Goal: Navigation & Orientation: Find specific page/section

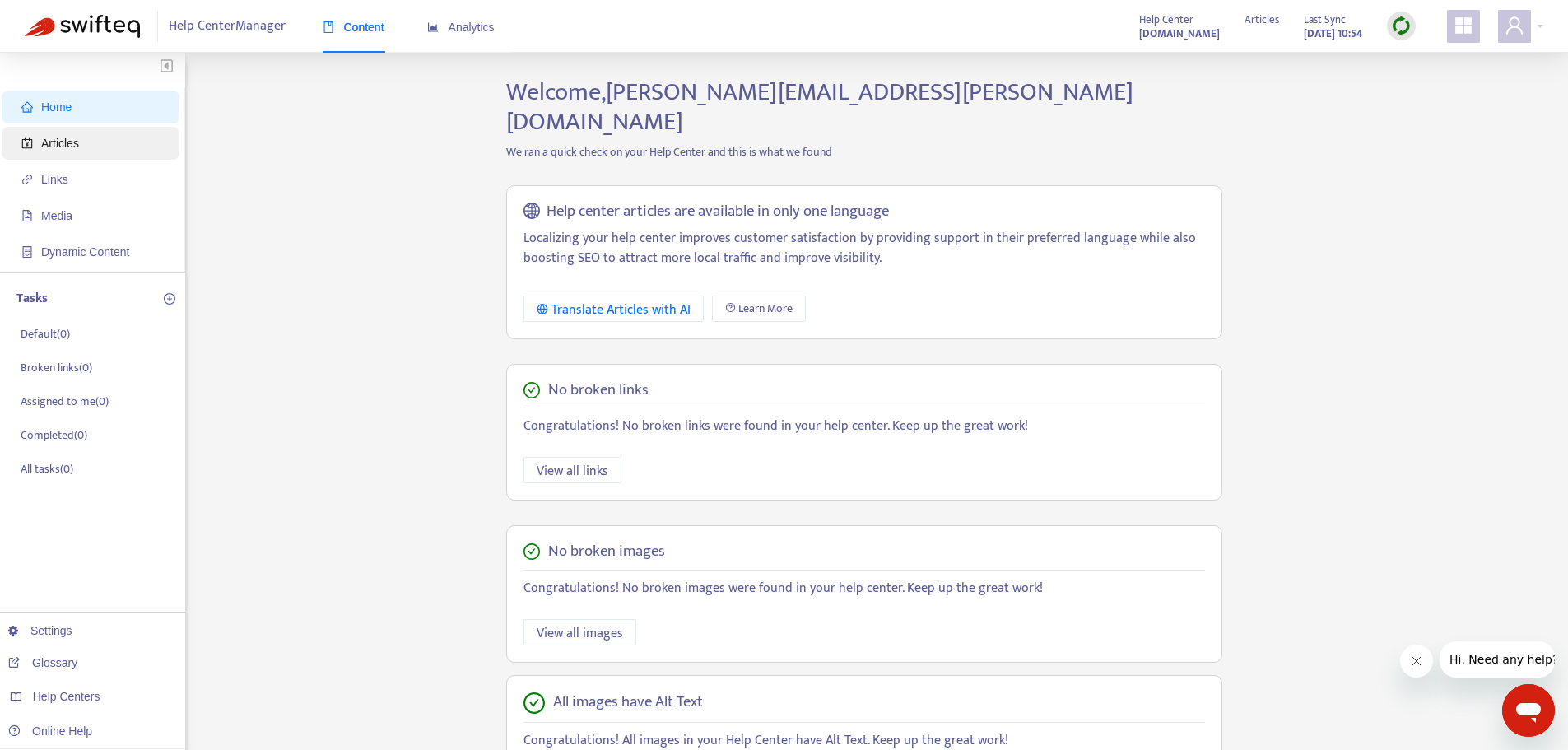
click at [65, 146] on span "Articles" at bounding box center [60, 143] width 38 height 13
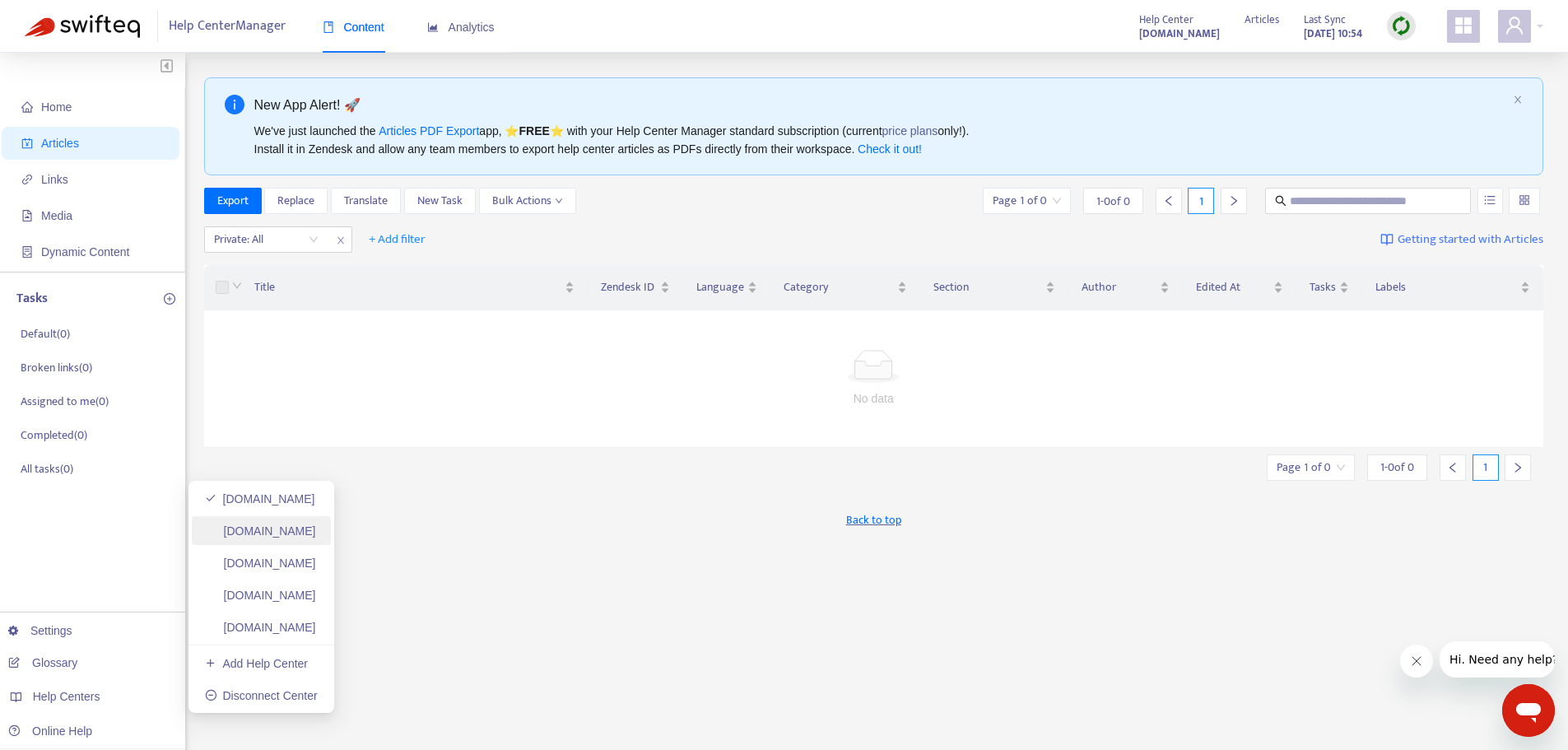
click at [273, 536] on link "[DOMAIN_NAME]" at bounding box center [260, 531] width 111 height 13
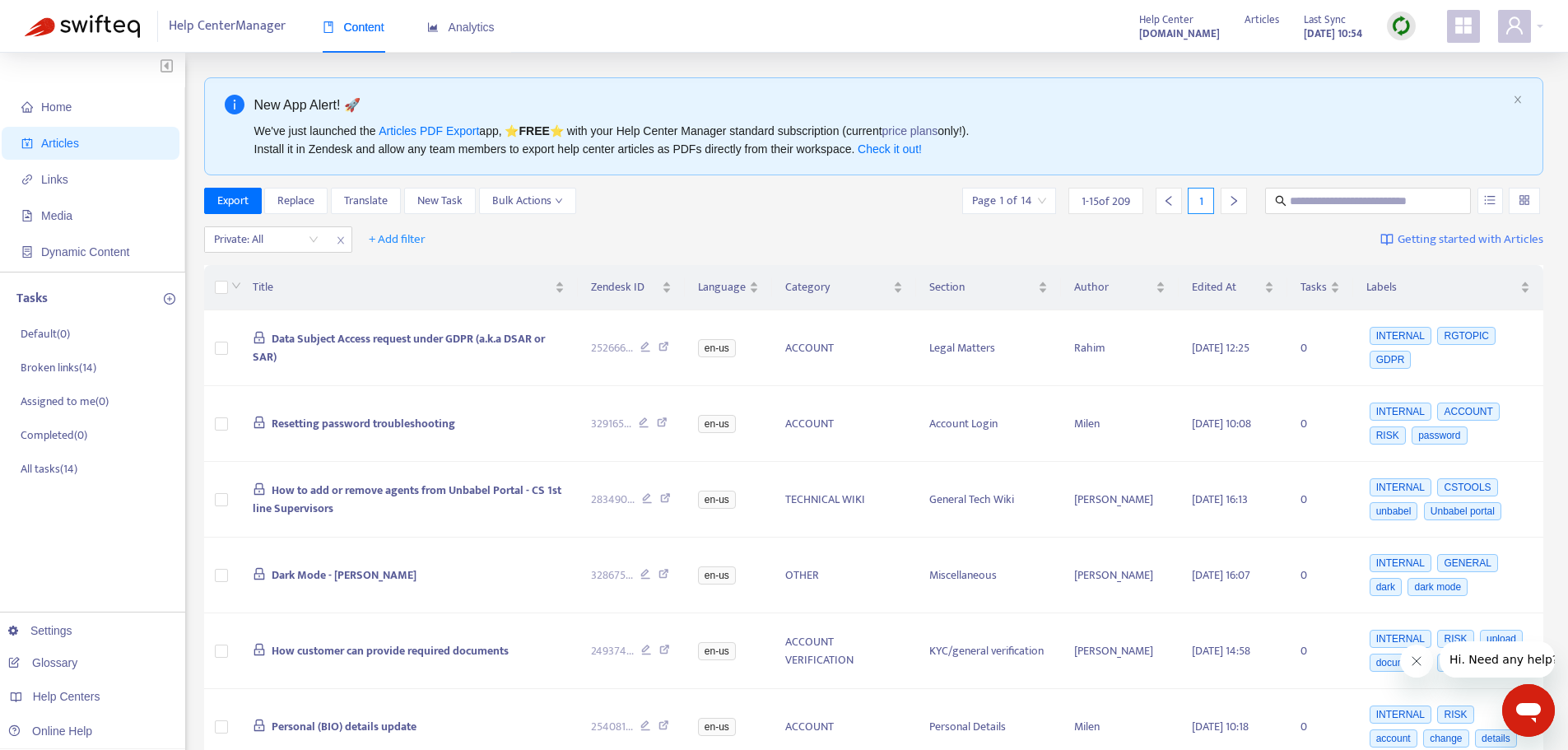
click at [57, 149] on span "Articles" at bounding box center [60, 143] width 38 height 13
click at [60, 105] on span "Home" at bounding box center [56, 107] width 30 height 13
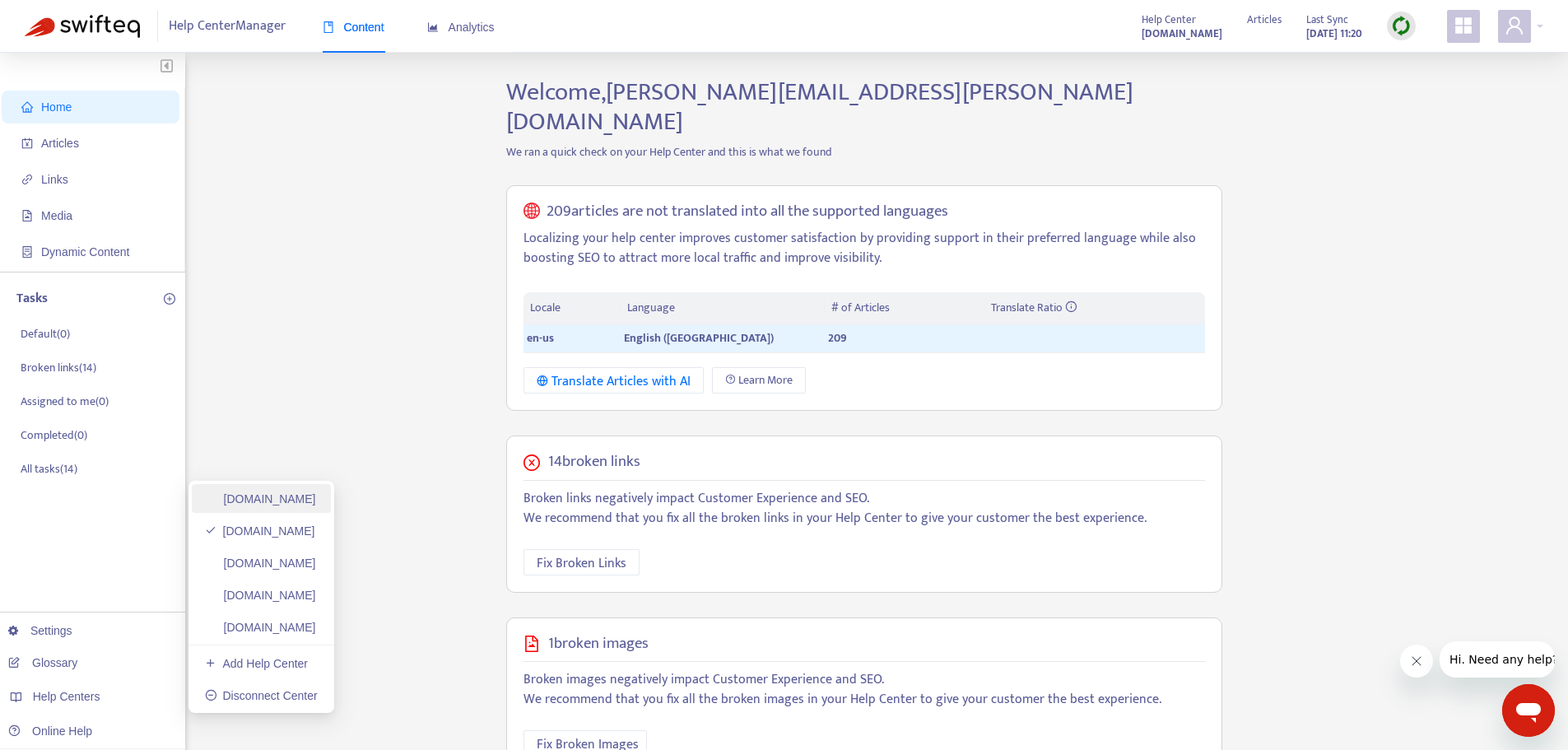
click at [299, 500] on link "[DOMAIN_NAME]" at bounding box center [260, 499] width 111 height 13
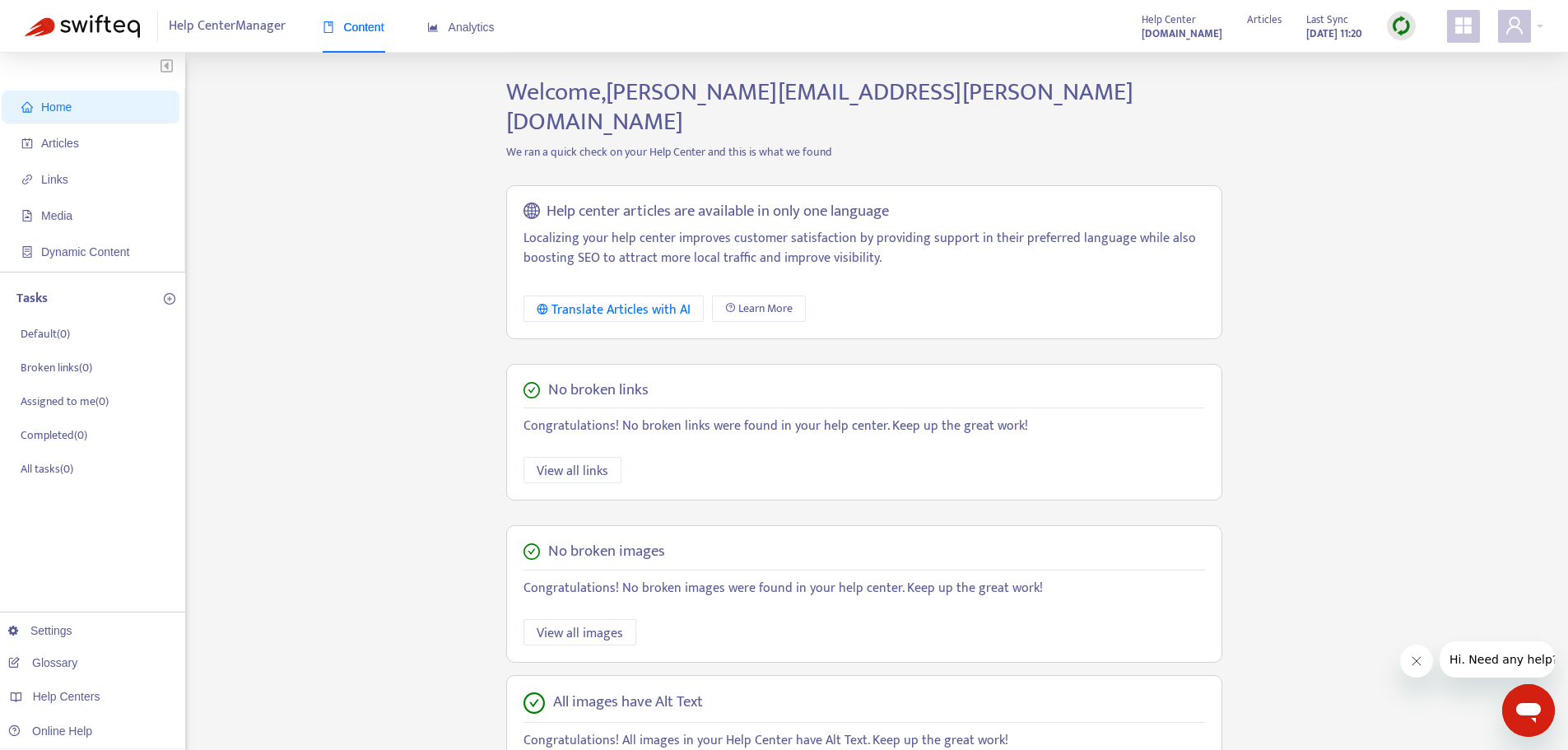
click at [56, 108] on span "Home" at bounding box center [56, 107] width 30 height 13
click at [60, 142] on span "Articles" at bounding box center [60, 143] width 38 height 13
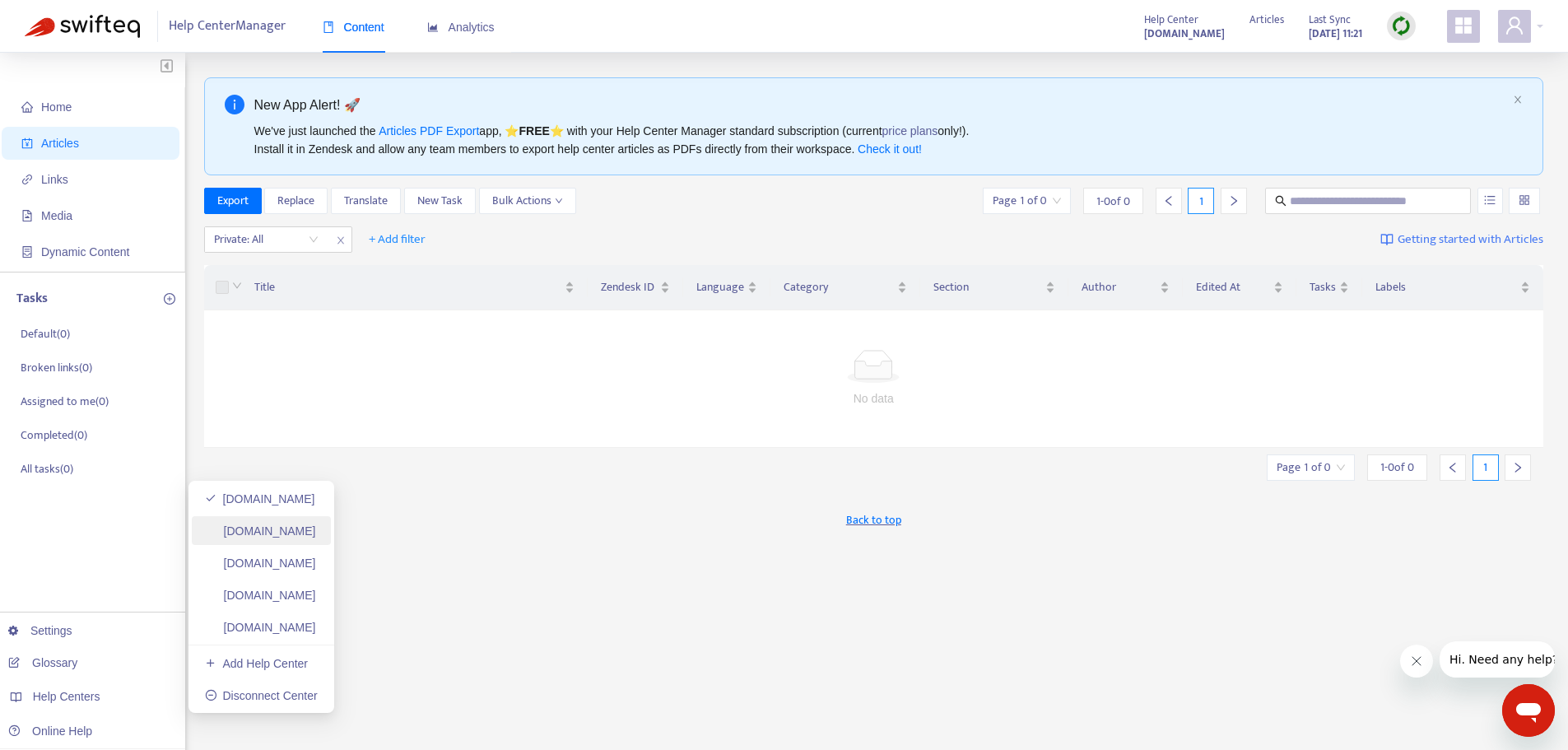
click at [226, 527] on link "[DOMAIN_NAME]" at bounding box center [260, 531] width 111 height 13
